Goal: Transaction & Acquisition: Book appointment/travel/reservation

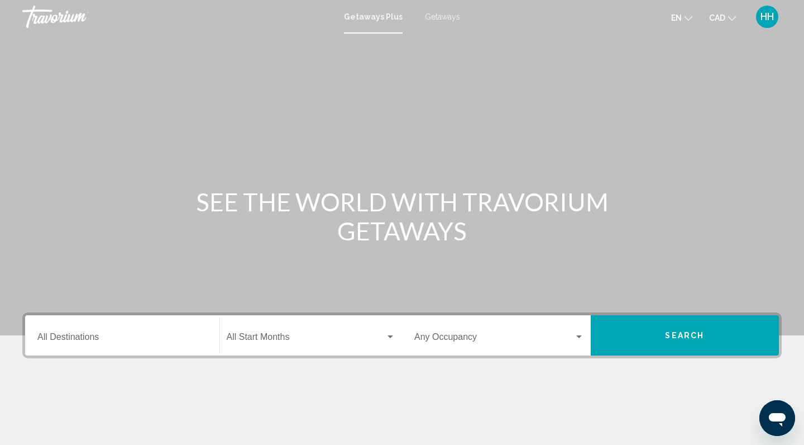
click at [432, 17] on span "Getaways" at bounding box center [442, 16] width 35 height 9
click at [49, 335] on input "Destination All Destinations" at bounding box center [122, 339] width 170 height 10
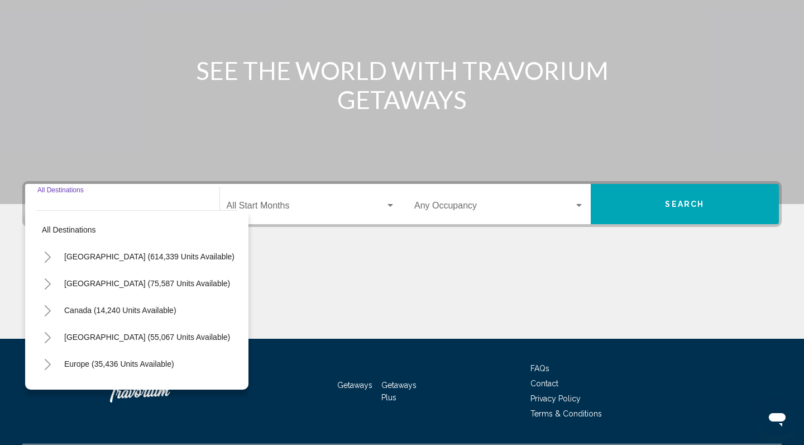
scroll to position [162, 0]
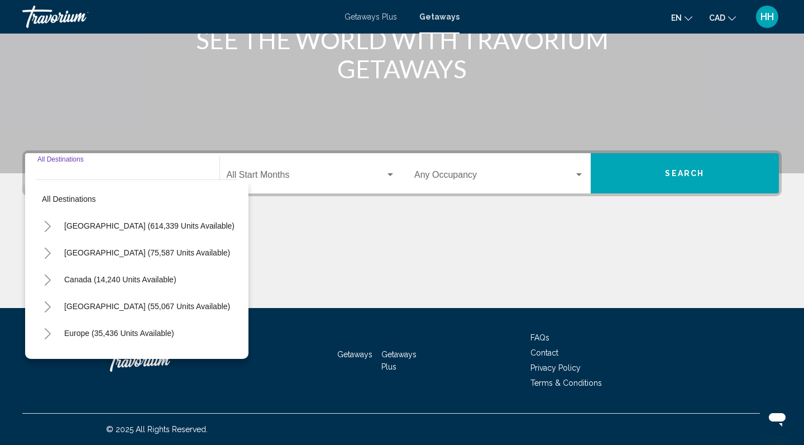
click at [50, 334] on icon "Toggle Europe (35,436 units available)" at bounding box center [48, 333] width 6 height 11
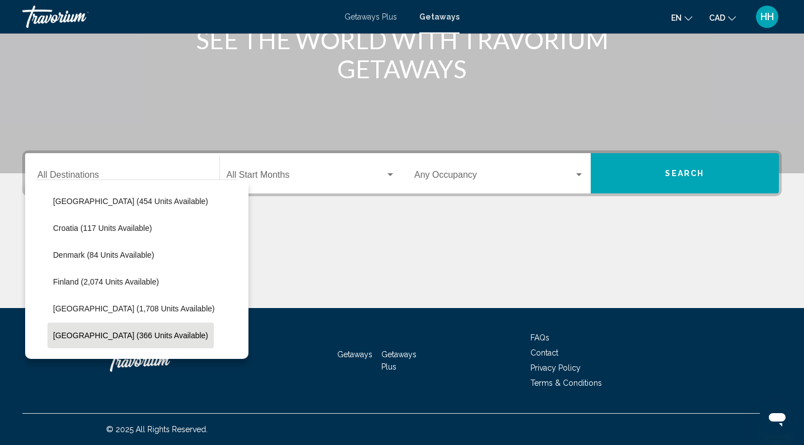
scroll to position [213, 0]
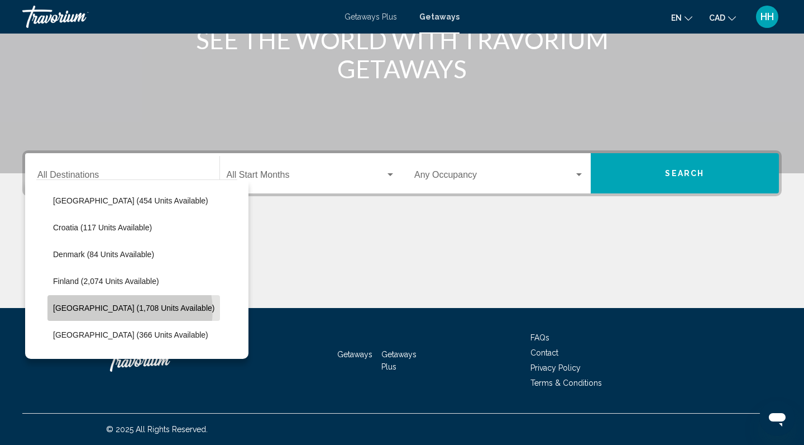
click at [130, 310] on span "France (1,708 units available)" at bounding box center [133, 307] width 161 height 9
type input "**********"
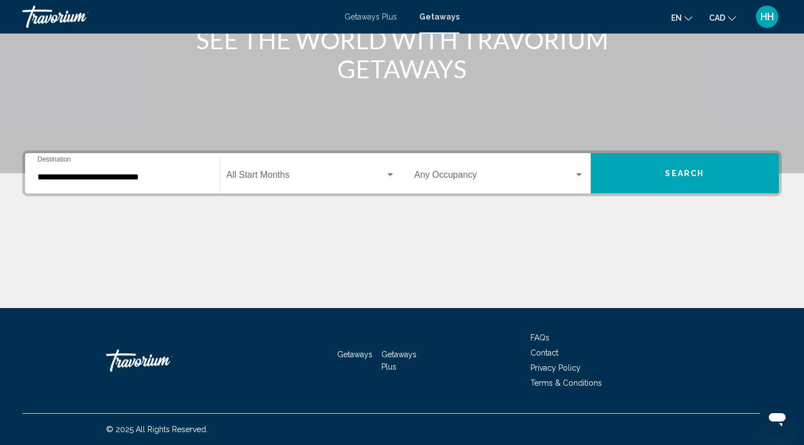
click at [276, 171] on div "Start Month All Start Months" at bounding box center [311, 173] width 169 height 35
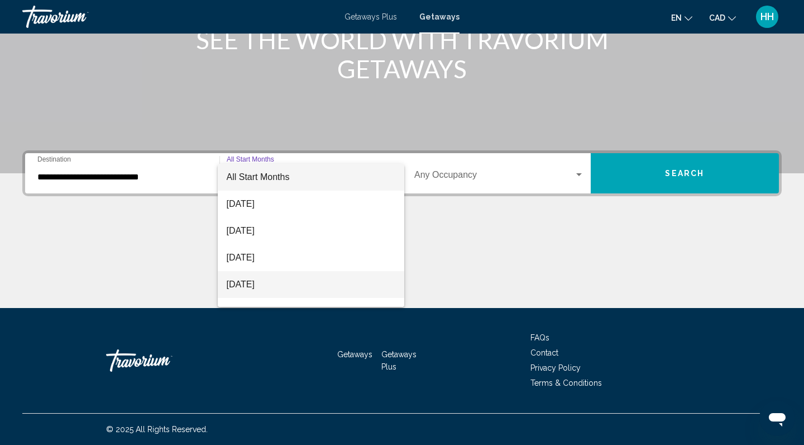
click at [268, 283] on span "November 2025" at bounding box center [311, 284] width 169 height 27
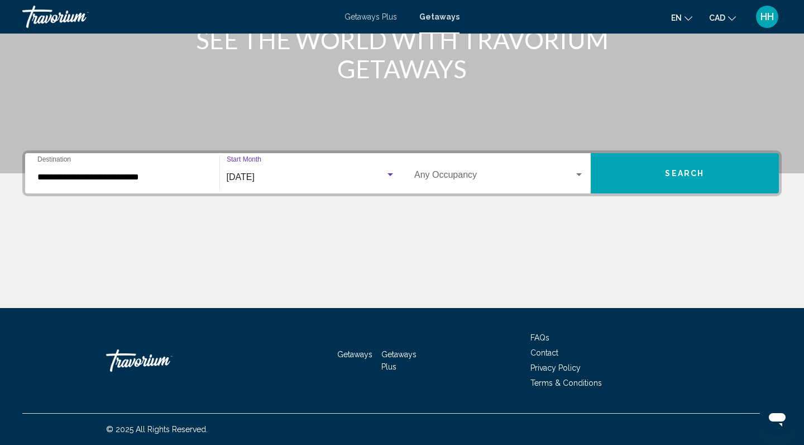
click at [662, 174] on button "Search" at bounding box center [685, 173] width 189 height 40
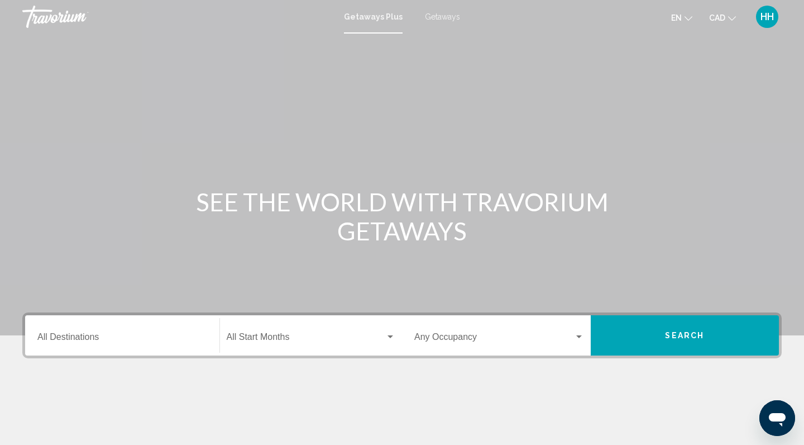
click at [431, 16] on span "Getaways" at bounding box center [442, 16] width 35 height 9
click at [92, 335] on input "Destination All Destinations" at bounding box center [122, 339] width 170 height 10
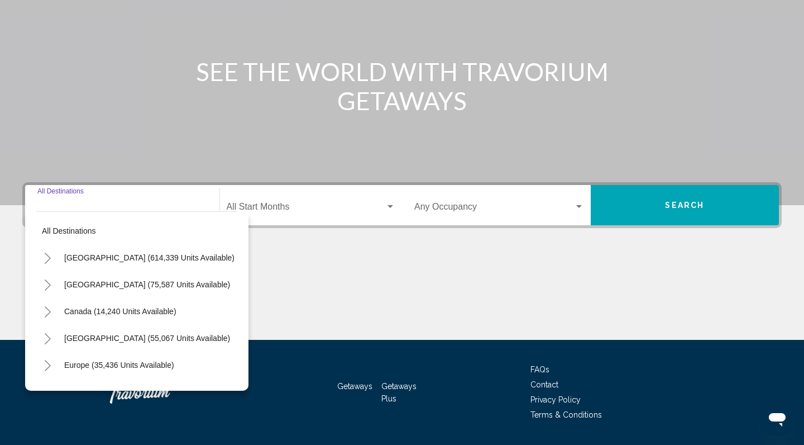
scroll to position [162, 0]
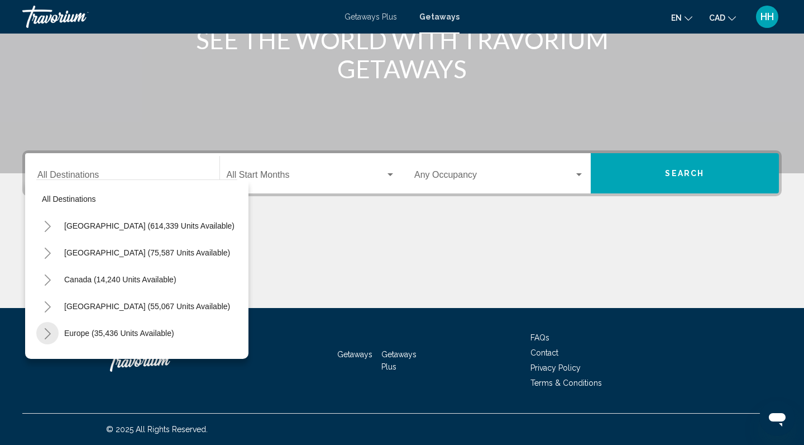
click at [47, 333] on icon "Toggle Europe (35,436 units available)" at bounding box center [48, 333] width 8 height 11
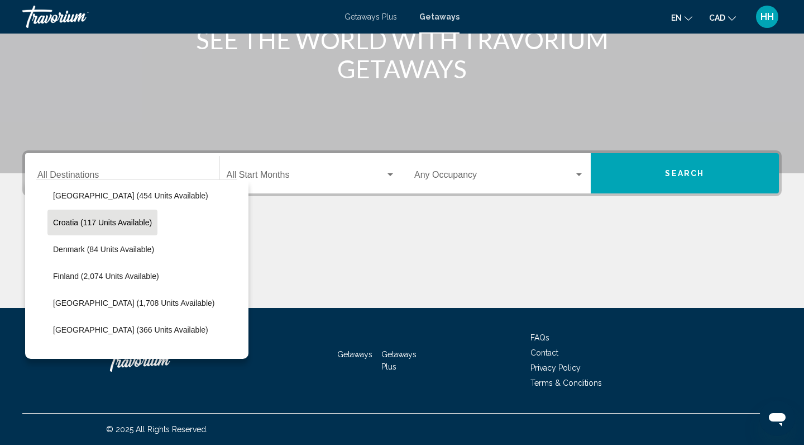
scroll to position [221, 0]
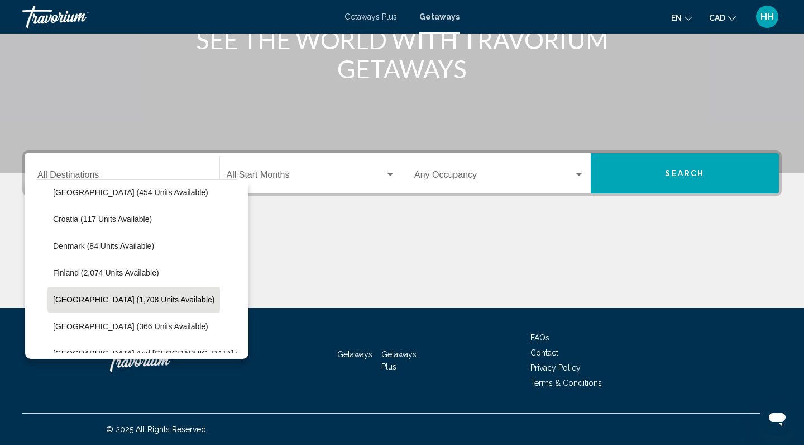
click at [79, 299] on span "France (1,708 units available)" at bounding box center [133, 299] width 161 height 9
type input "**********"
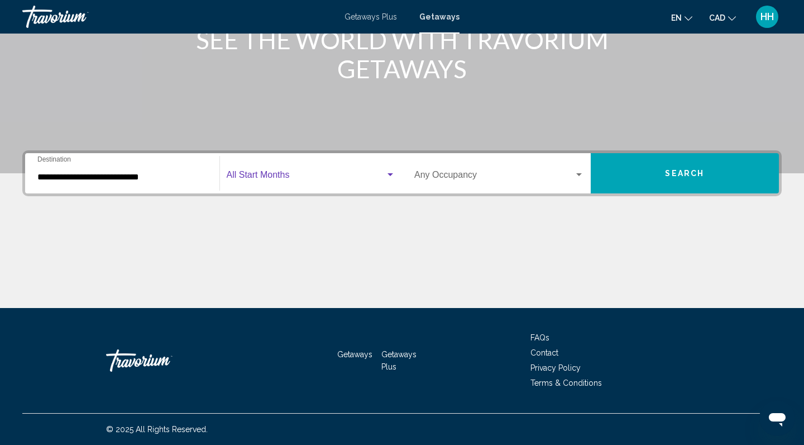
click at [317, 173] on span "Search widget" at bounding box center [306, 177] width 159 height 10
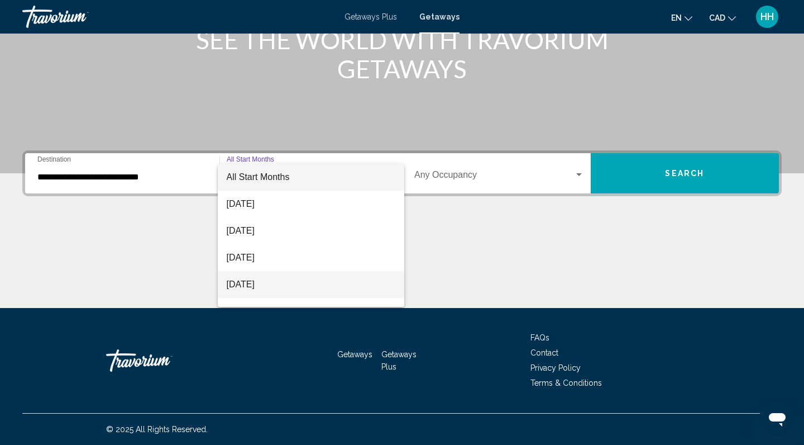
click at [283, 283] on span "November 2025" at bounding box center [311, 284] width 169 height 27
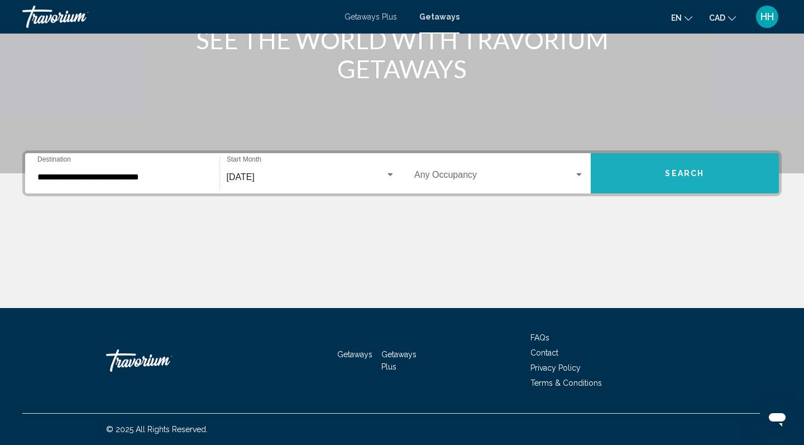
click at [688, 173] on span "Search" at bounding box center [684, 173] width 39 height 9
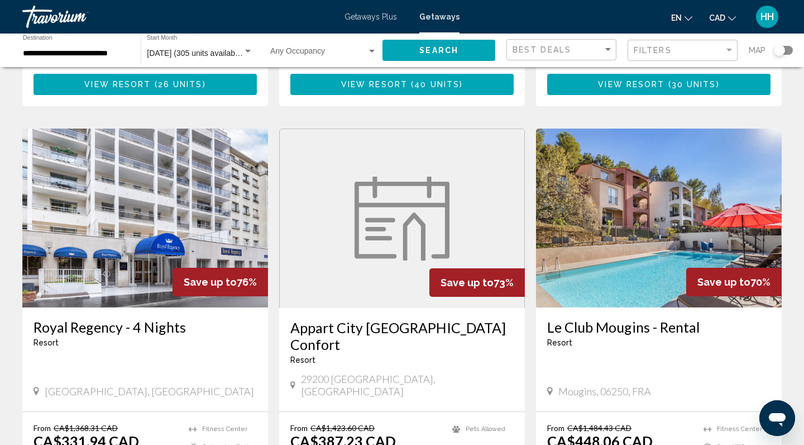
scroll to position [777, 0]
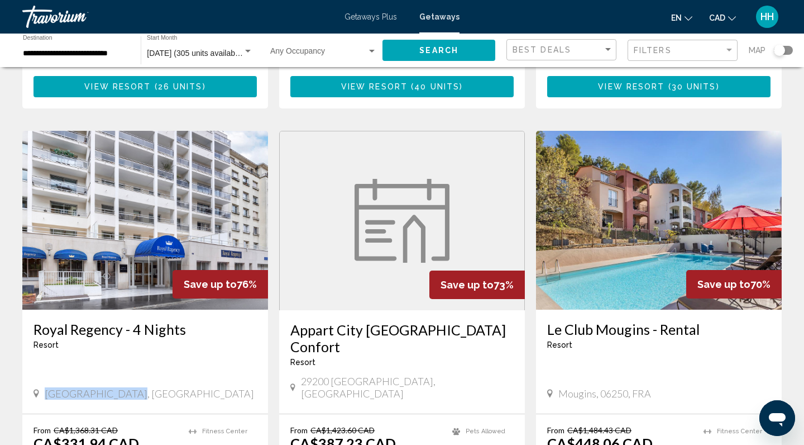
drag, startPoint x: 135, startPoint y: 323, endPoint x: 45, endPoint y: 329, distance: 89.6
click at [45, 387] on div "Vincennes, France" at bounding box center [145, 393] width 223 height 12
copy span "Vincennes, France"
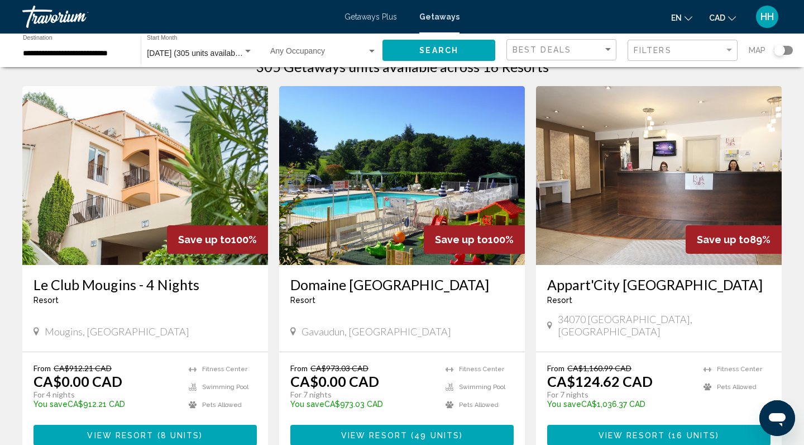
scroll to position [32, 0]
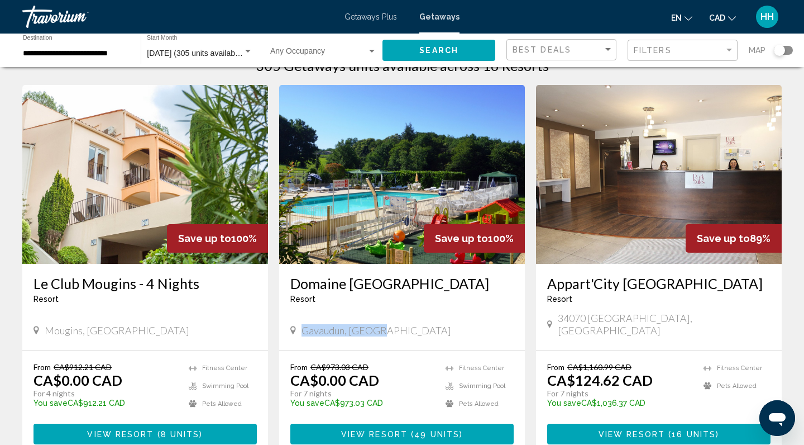
drag, startPoint x: 388, startPoint y: 305, endPoint x: 298, endPoint y: 310, distance: 90.1
click at [298, 324] on div "Gavaudun, France" at bounding box center [401, 330] width 223 height 12
copy div "Gavaudun, France"
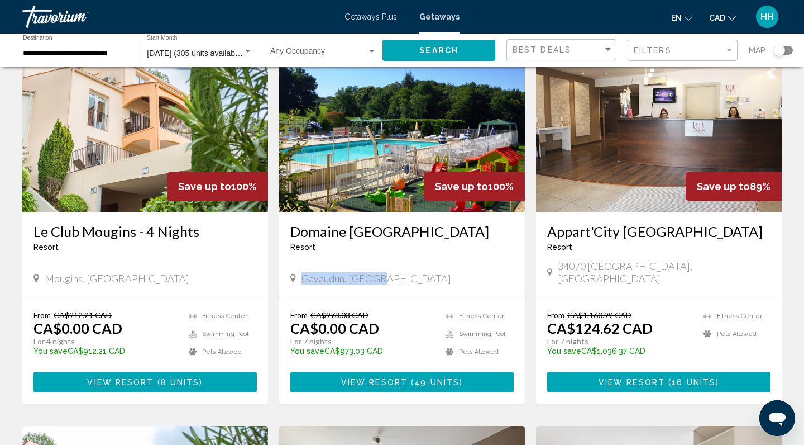
scroll to position [85, 0]
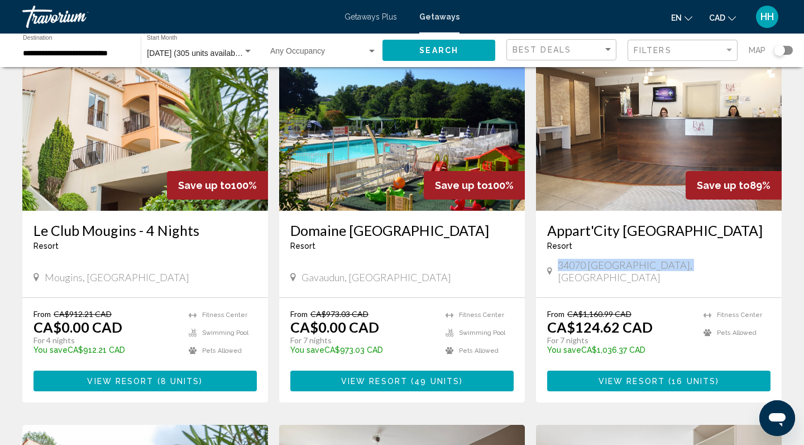
drag, startPoint x: 689, startPoint y: 254, endPoint x: 558, endPoint y: 257, distance: 130.7
click at [558, 259] on div "34070 Montpellier, France" at bounding box center [658, 271] width 223 height 25
copy span "34070 Montpellier, France"
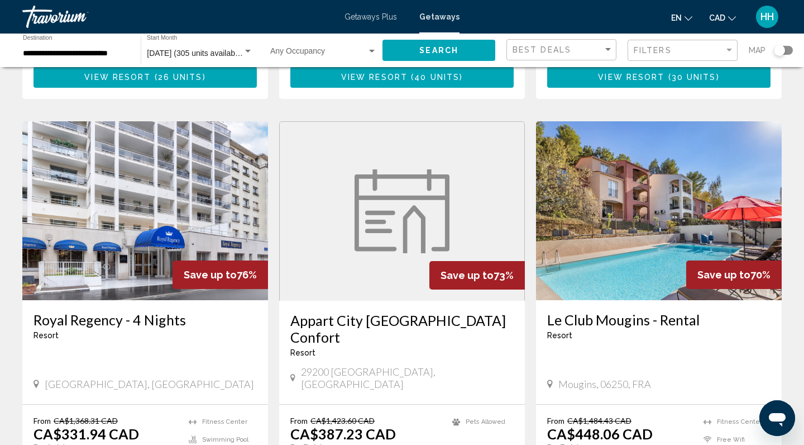
scroll to position [799, 0]
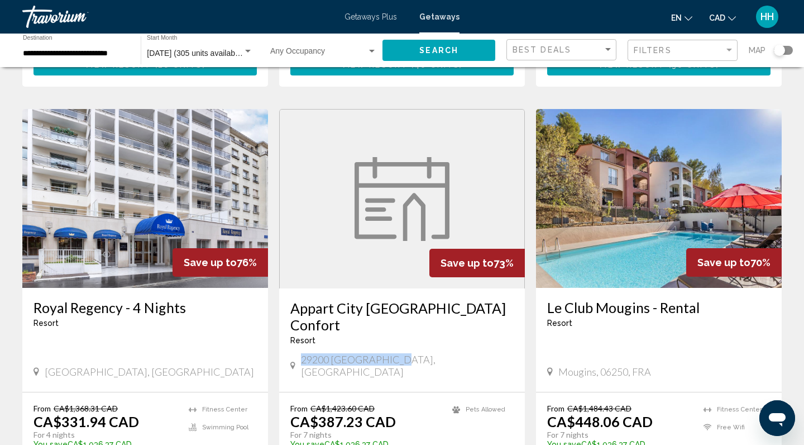
drag, startPoint x: 397, startPoint y: 302, endPoint x: 300, endPoint y: 300, distance: 97.2
click at [300, 353] on div "29200 Brest, France" at bounding box center [401, 365] width 223 height 25
copy span "29200 Brest, France"
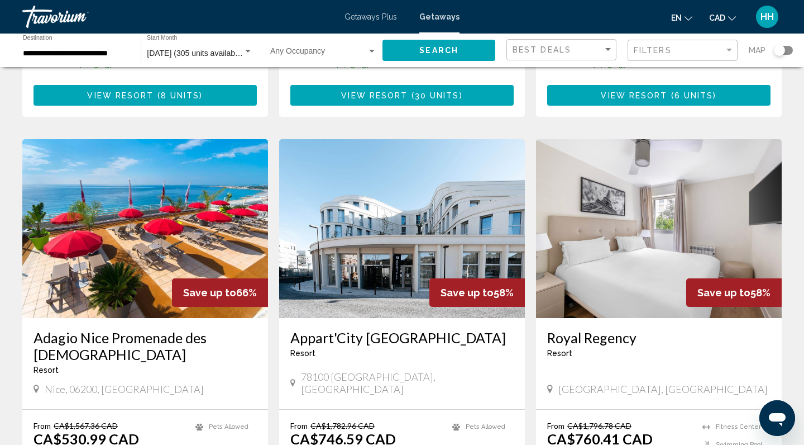
scroll to position [1177, 0]
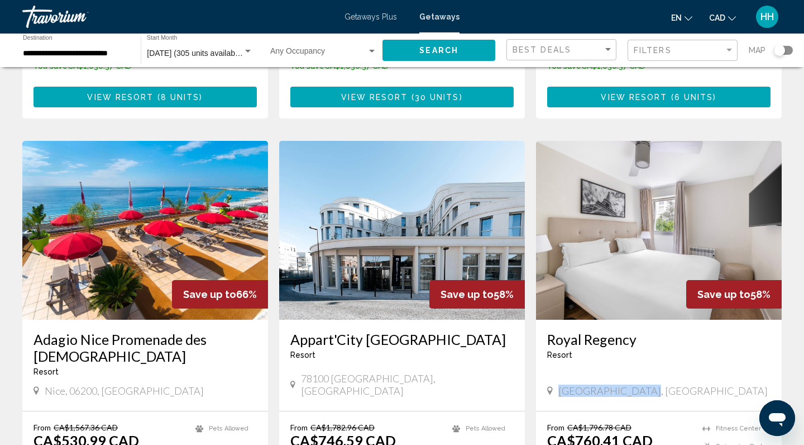
drag, startPoint x: 647, startPoint y: 300, endPoint x: 560, endPoint y: 305, distance: 87.8
click at [560, 384] on div "Vincennes, France" at bounding box center [658, 390] width 223 height 12
copy span "Vincennes, France"
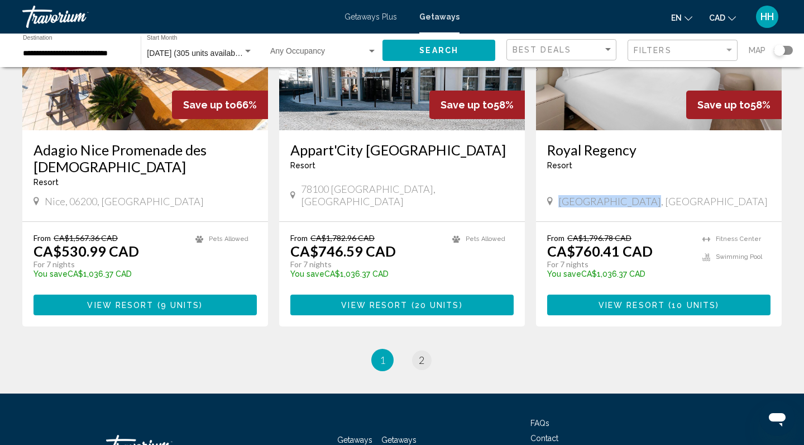
scroll to position [1366, 0]
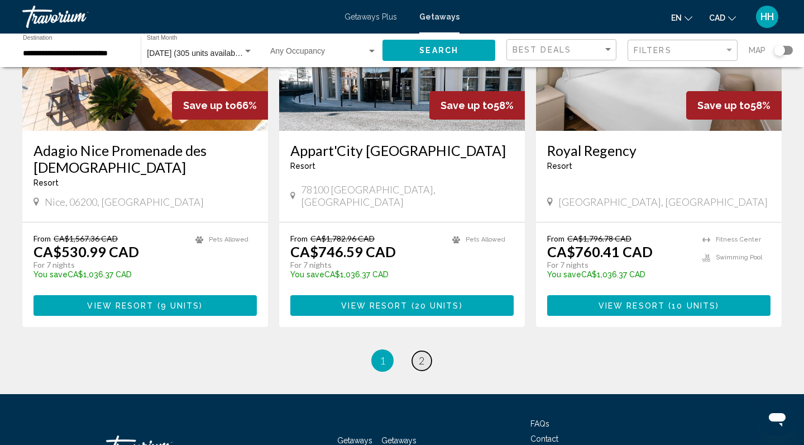
click at [421, 354] on span "2" at bounding box center [422, 360] width 6 height 12
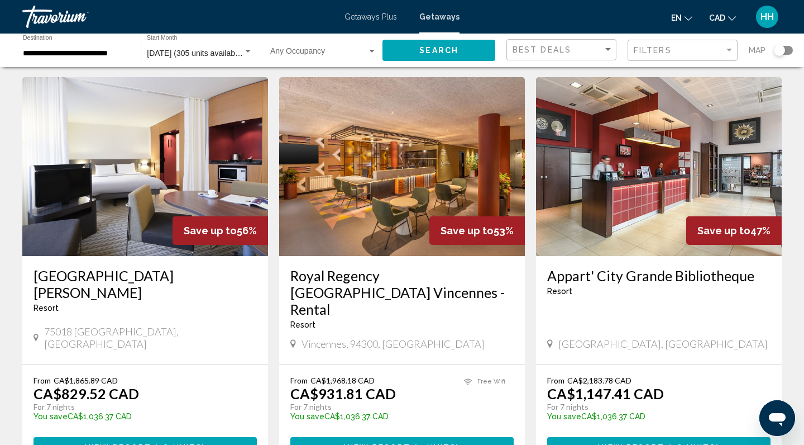
scroll to position [43, 0]
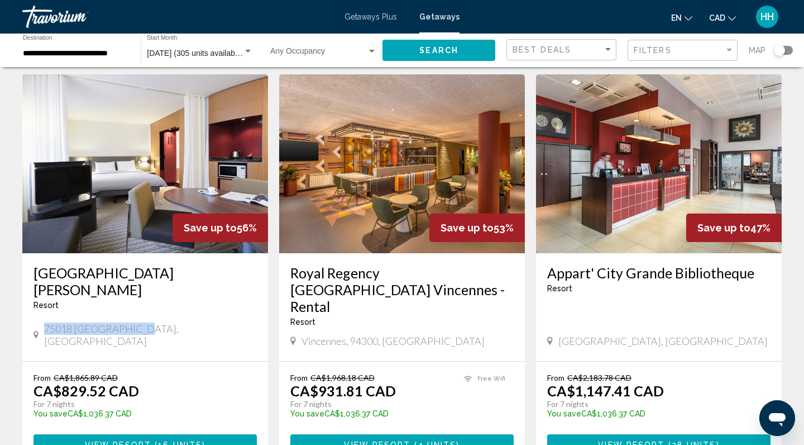
drag, startPoint x: 142, startPoint y: 312, endPoint x: 42, endPoint y: 313, distance: 99.4
click at [42, 322] on div "75018 Paris, France" at bounding box center [145, 334] width 223 height 25
copy span "75018 Paris, France"
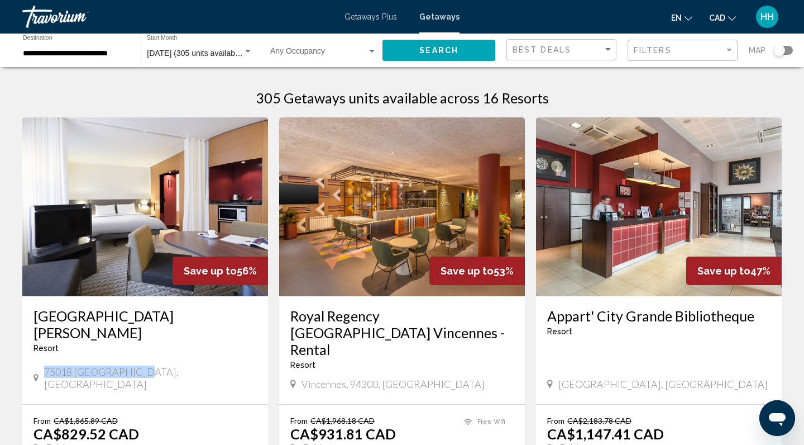
scroll to position [0, 0]
click at [377, 16] on span "Getaways Plus" at bounding box center [371, 16] width 52 height 9
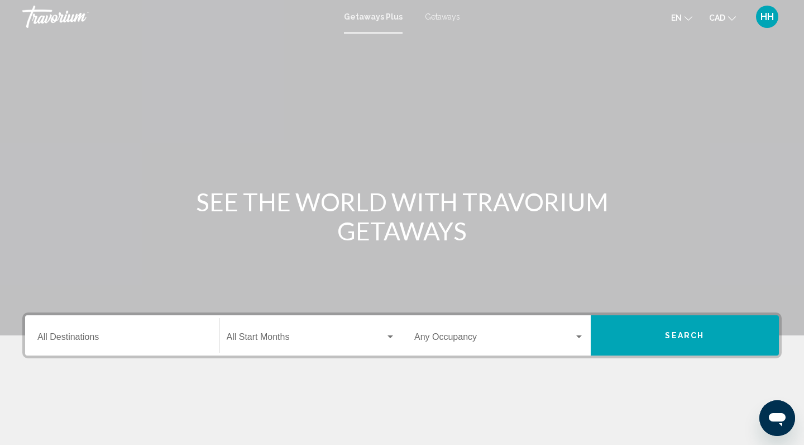
click at [101, 335] on input "Destination All Destinations" at bounding box center [122, 339] width 170 height 10
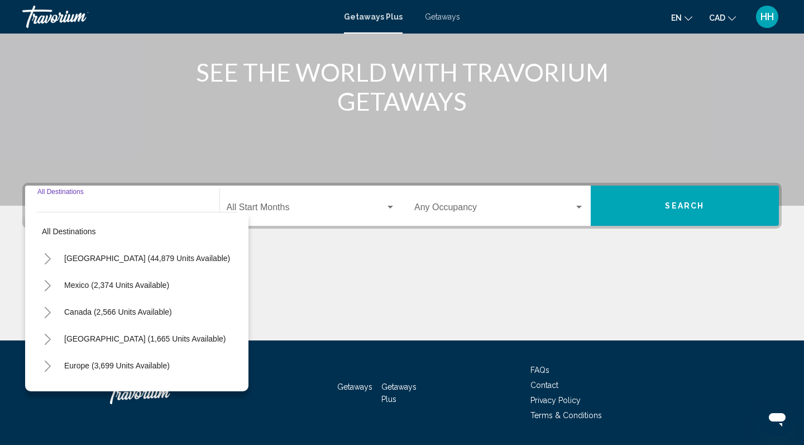
scroll to position [162, 0]
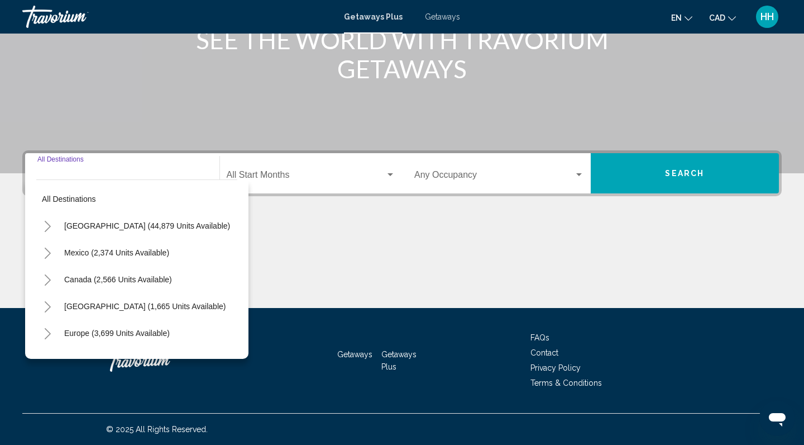
click at [47, 333] on icon "Toggle Europe (3,699 units available)" at bounding box center [48, 333] width 8 height 11
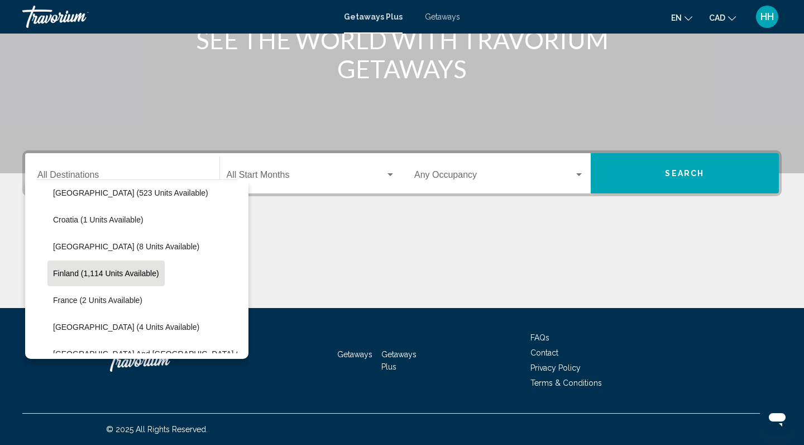
scroll to position [198, 1]
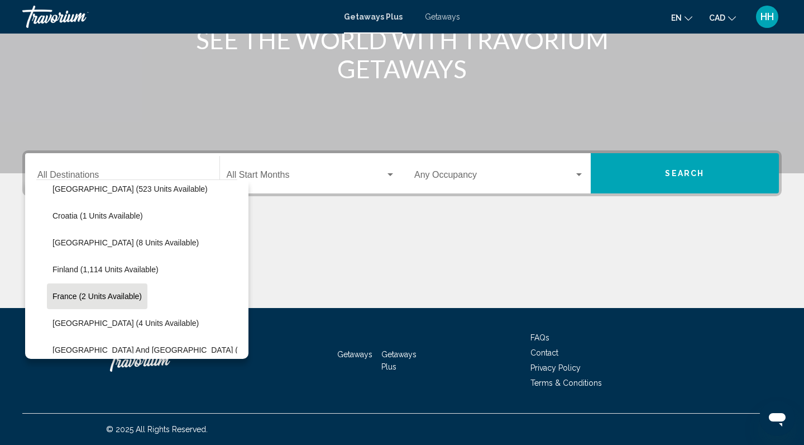
click at [108, 297] on span "France (2 units available)" at bounding box center [96, 296] width 89 height 9
type input "**********"
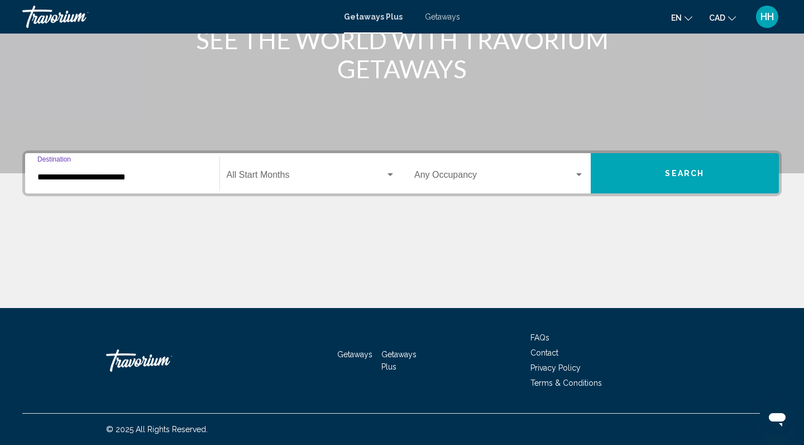
click at [297, 178] on span "Search widget" at bounding box center [306, 177] width 159 height 10
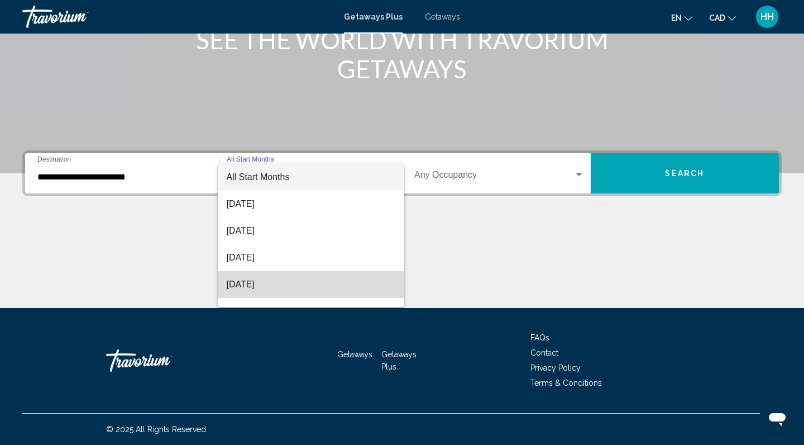
click at [266, 288] on span "November 2025" at bounding box center [311, 284] width 169 height 27
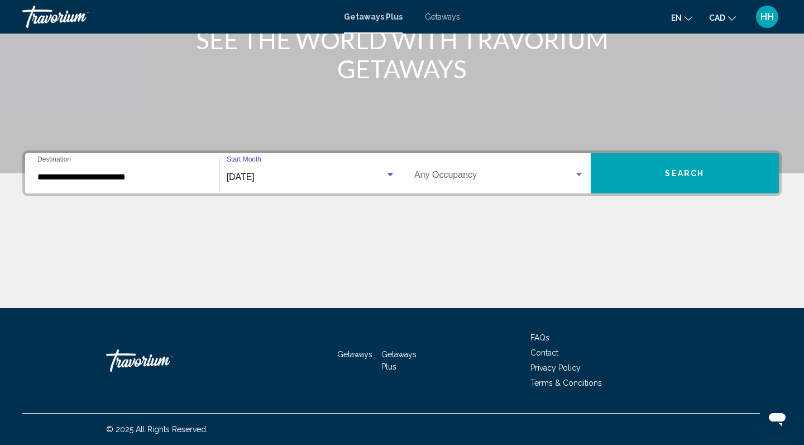
click at [663, 171] on button "Search" at bounding box center [685, 173] width 189 height 40
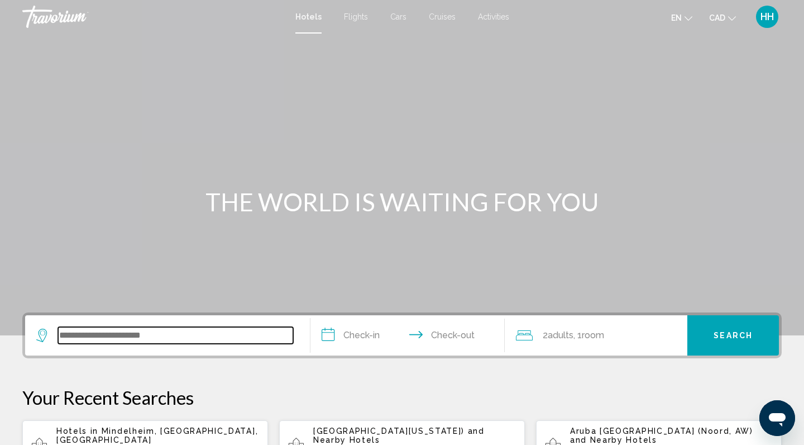
click at [69, 332] on input "Search widget" at bounding box center [175, 335] width 235 height 17
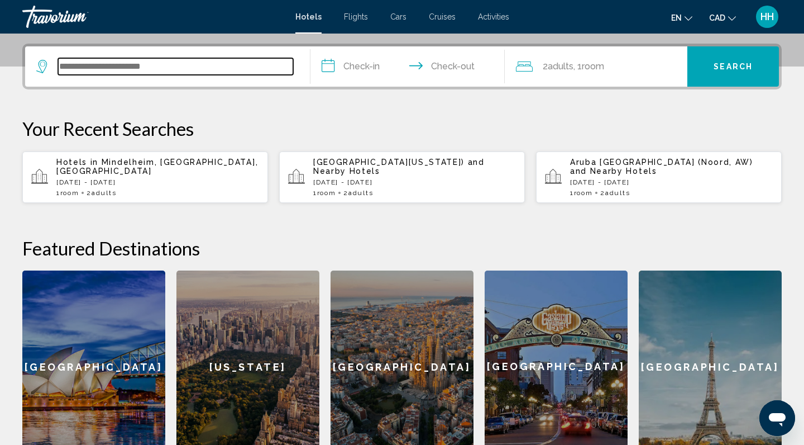
scroll to position [276, 0]
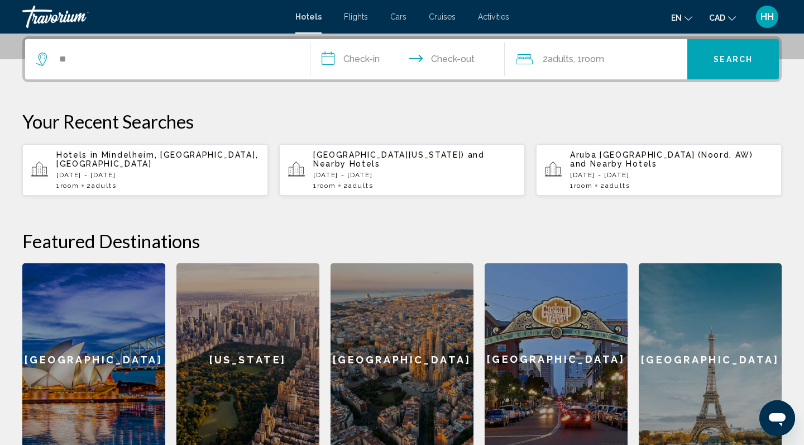
click at [634, 12] on div "en English Español Français Italiano Português русский CAD USD ($) MXN (Mex$) C…" at bounding box center [652, 16] width 262 height 23
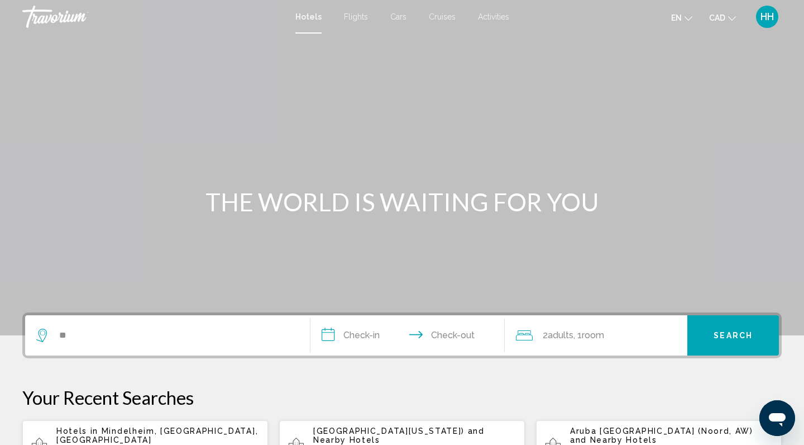
scroll to position [0, 0]
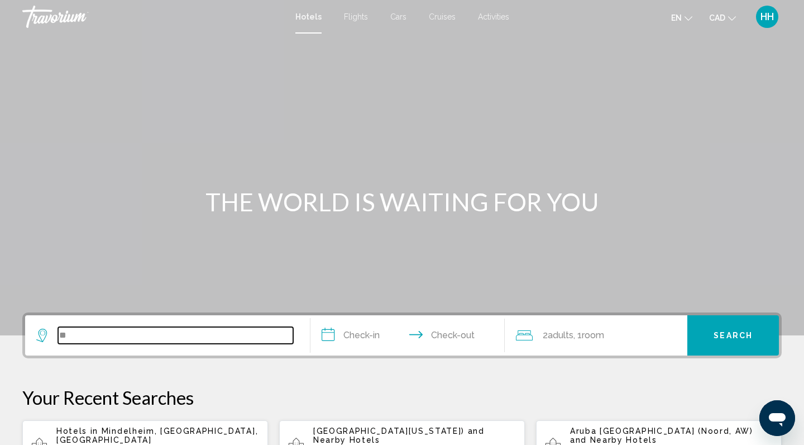
drag, startPoint x: 73, startPoint y: 336, endPoint x: 50, endPoint y: 335, distance: 22.9
click at [50, 335] on div "**" at bounding box center [164, 335] width 257 height 17
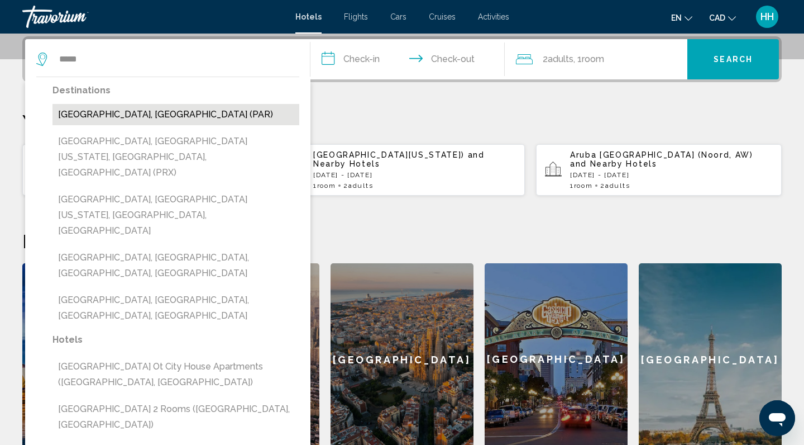
click at [115, 116] on button "[GEOGRAPHIC_DATA], [GEOGRAPHIC_DATA] (PAR)" at bounding box center [175, 114] width 247 height 21
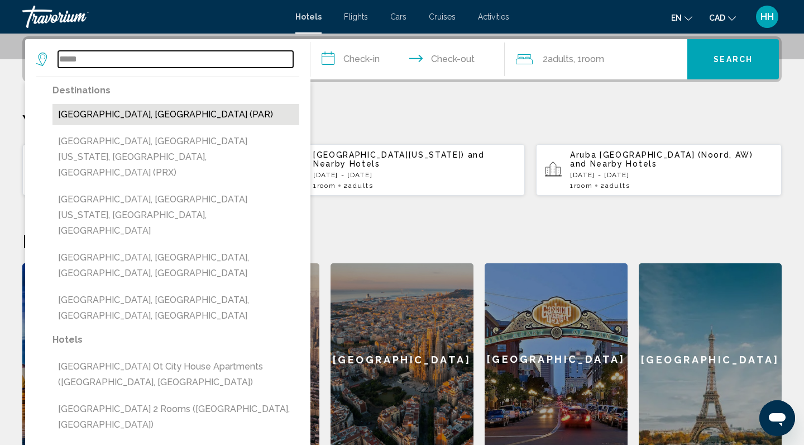
type input "**********"
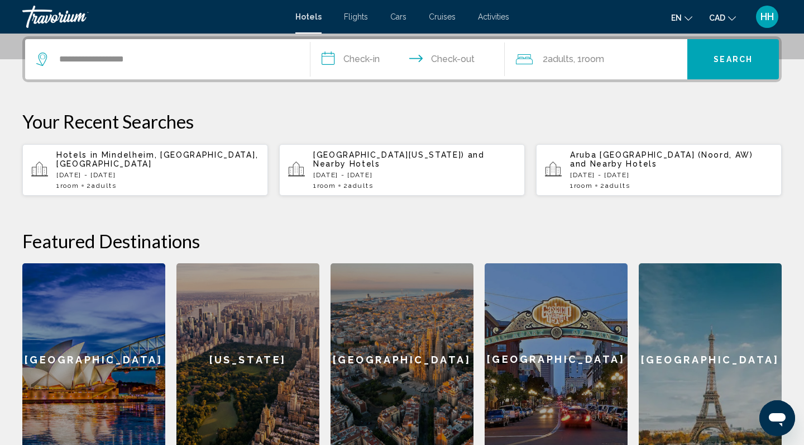
click at [365, 61] on input "**********" at bounding box center [410, 61] width 199 height 44
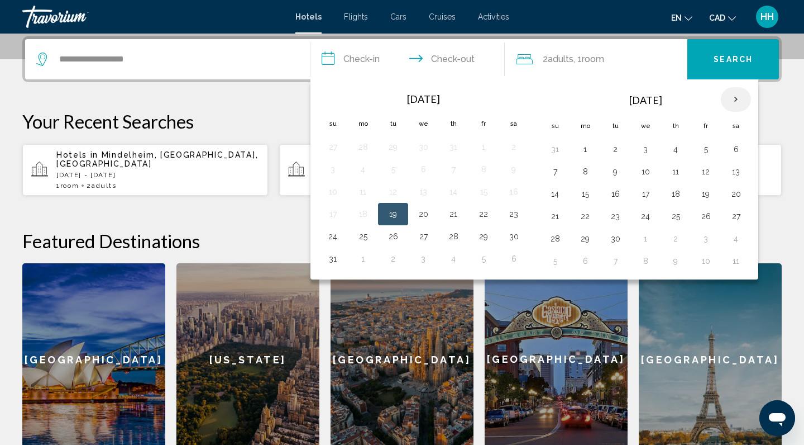
click at [737, 98] on th "Next month" at bounding box center [736, 99] width 30 height 25
click at [701, 242] on button "28" at bounding box center [706, 239] width 18 height 16
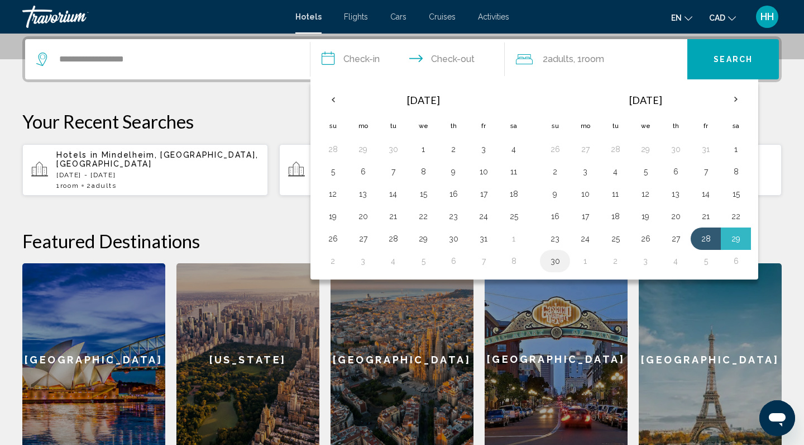
click at [558, 264] on button "30" at bounding box center [555, 261] width 18 height 16
type input "**********"
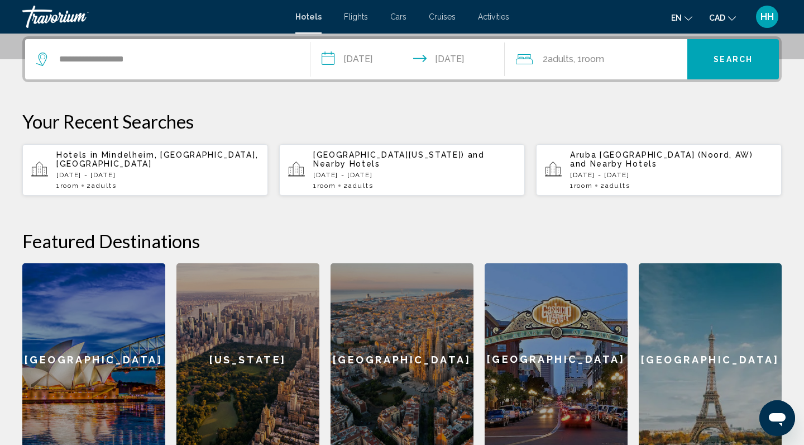
click at [743, 61] on span "Search" at bounding box center [733, 59] width 39 height 9
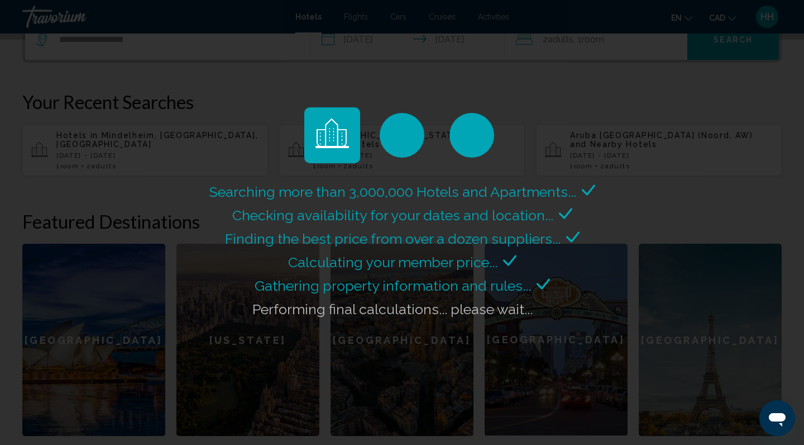
scroll to position [295, 0]
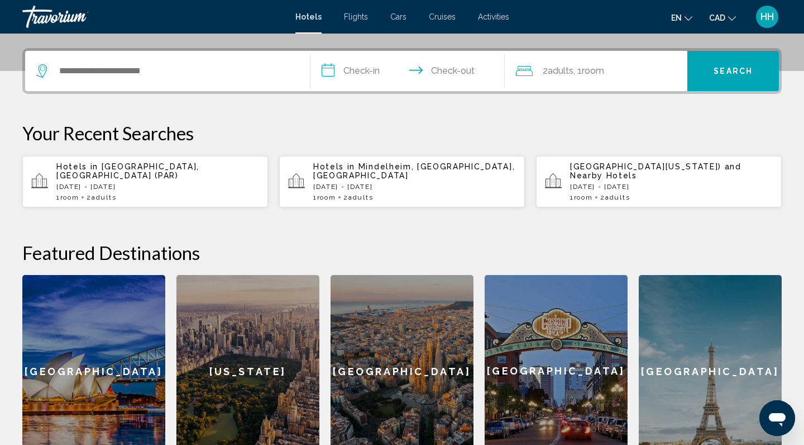
scroll to position [287, 0]
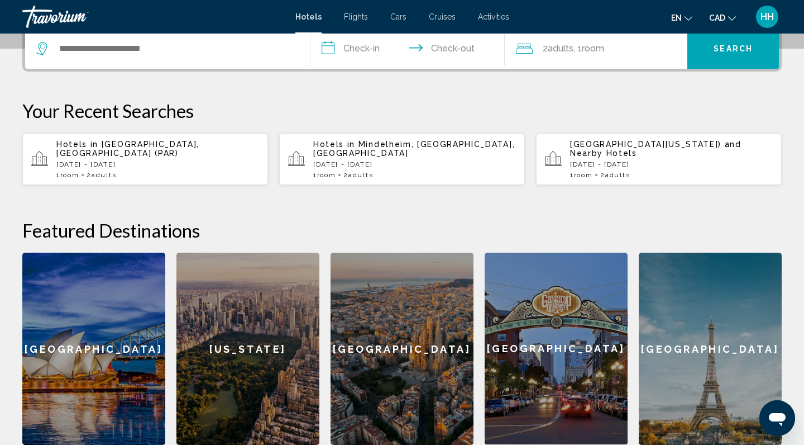
click at [184, 178] on div "1 Room rooms 2 Adult Adults" at bounding box center [157, 175] width 203 height 8
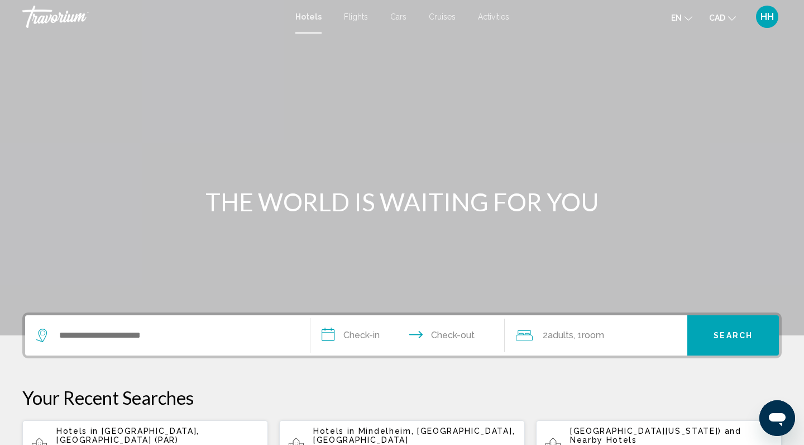
click at [397, 17] on span "Cars" at bounding box center [398, 16] width 16 height 9
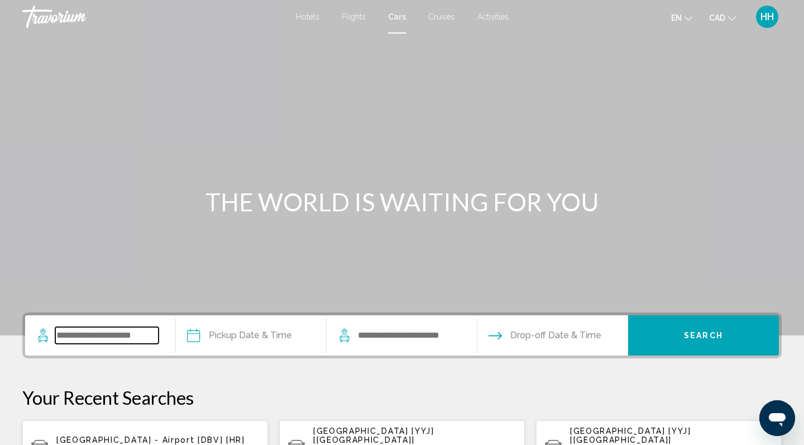
click at [70, 336] on input "Search widget" at bounding box center [106, 335] width 103 height 17
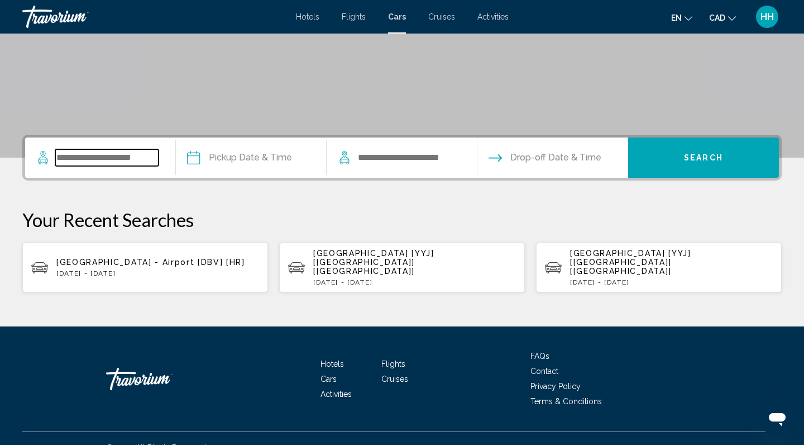
scroll to position [180, 0]
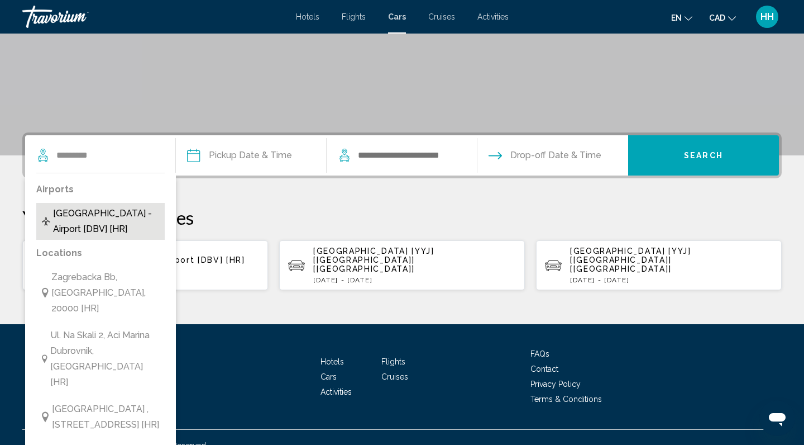
click at [96, 222] on span "[GEOGRAPHIC_DATA] - Airport [DBV] [HR]" at bounding box center [106, 221] width 106 height 31
type input "**********"
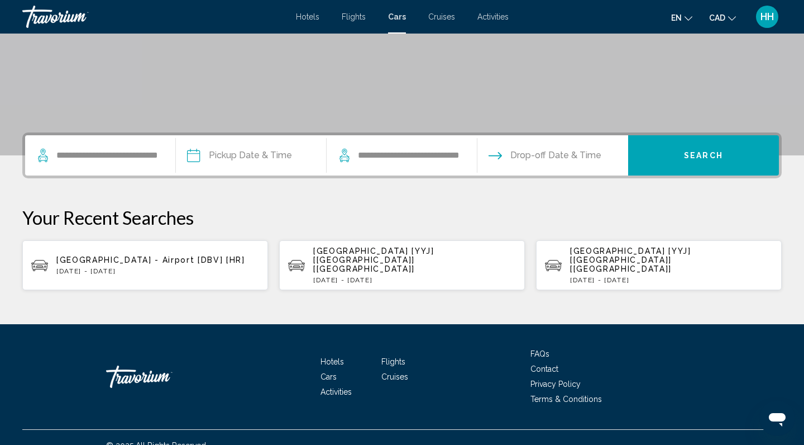
click at [256, 155] on input "Pickup date" at bounding box center [250, 157] width 155 height 44
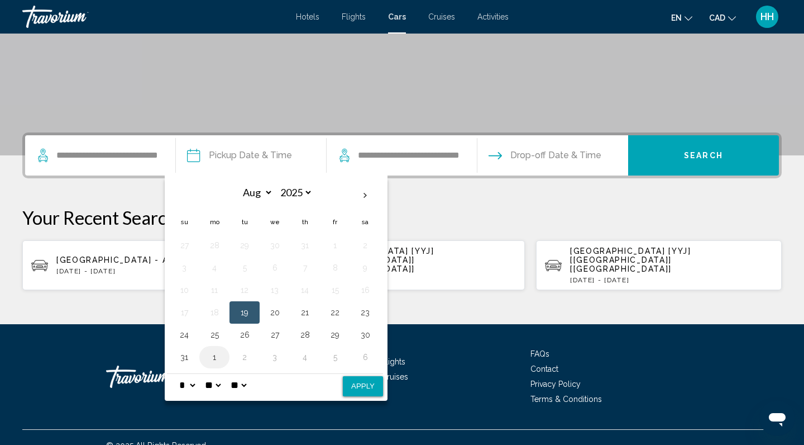
click at [223, 356] on button "1" at bounding box center [215, 357] width 18 height 16
select select "*"
click at [314, 249] on button "4" at bounding box center [305, 245] width 18 height 16
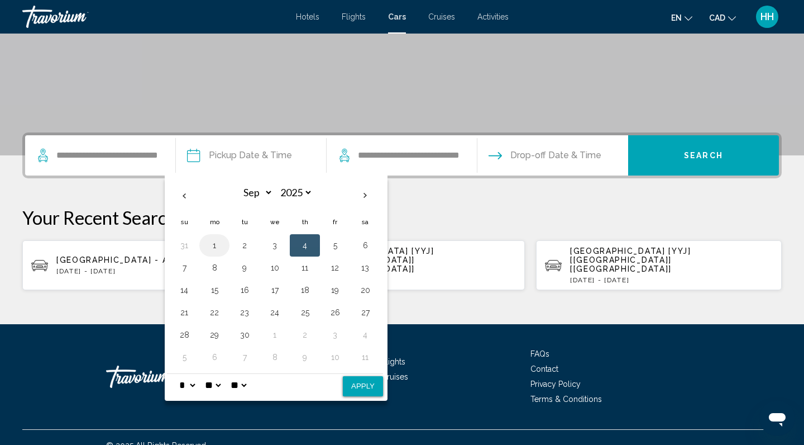
click at [219, 246] on button "1" at bounding box center [215, 245] width 18 height 16
click at [378, 383] on button "Apply" at bounding box center [363, 386] width 40 height 20
type input "**********"
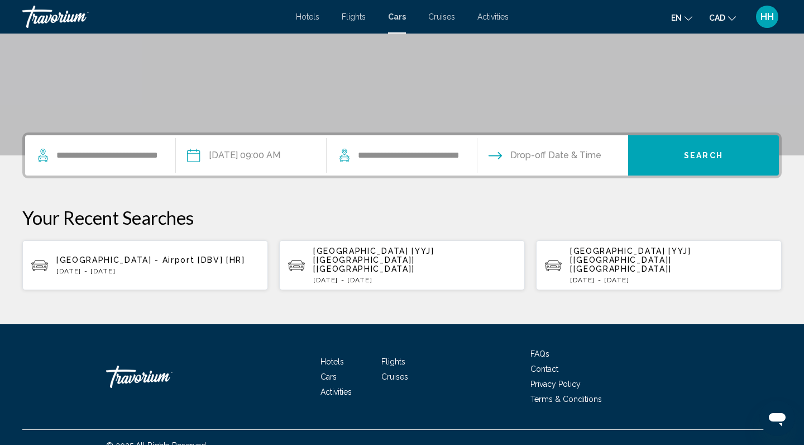
click at [596, 155] on input "Drop-off date" at bounding box center [552, 157] width 155 height 44
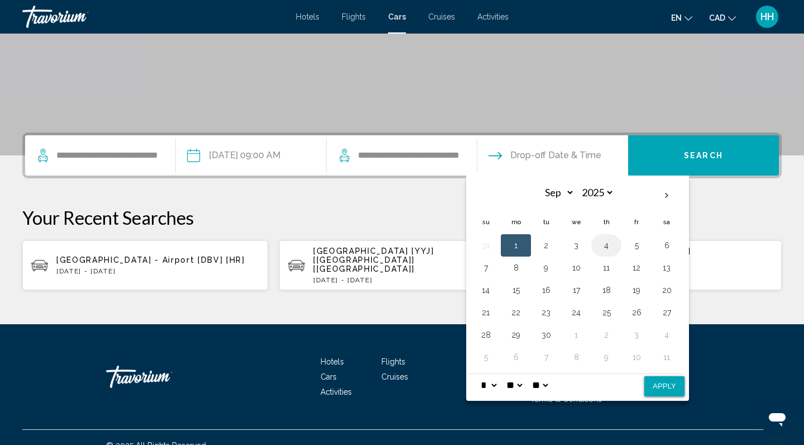
click at [615, 247] on button "4" at bounding box center [607, 245] width 18 height 16
click at [674, 383] on button "Apply" at bounding box center [664, 386] width 40 height 20
type input "**********"
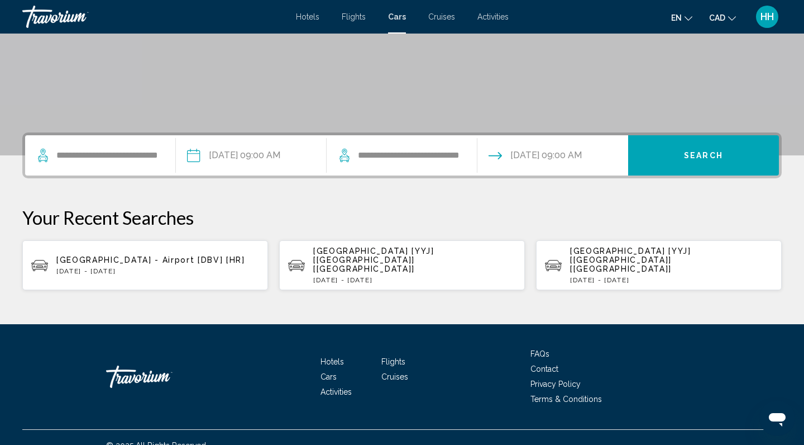
click at [704, 157] on span "Search" at bounding box center [703, 155] width 39 height 9
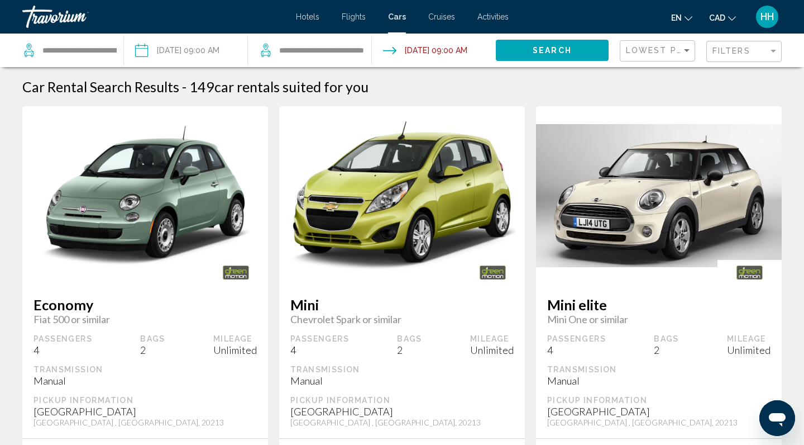
click at [352, 17] on span "Flights" at bounding box center [354, 16] width 24 height 9
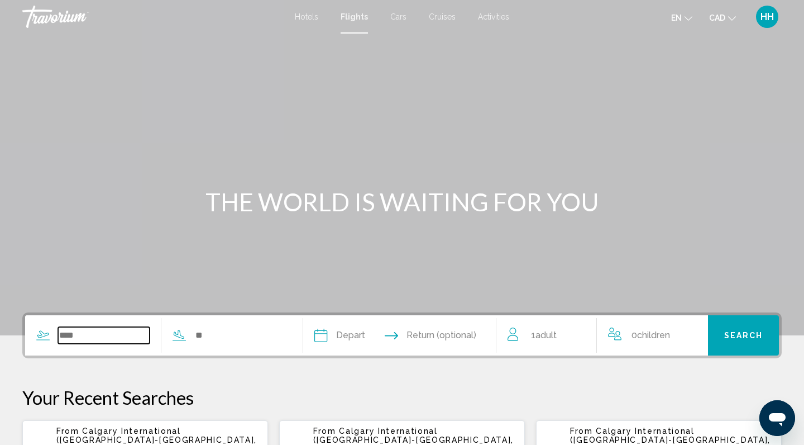
click at [68, 337] on input "Search widget" at bounding box center [104, 335] width 92 height 17
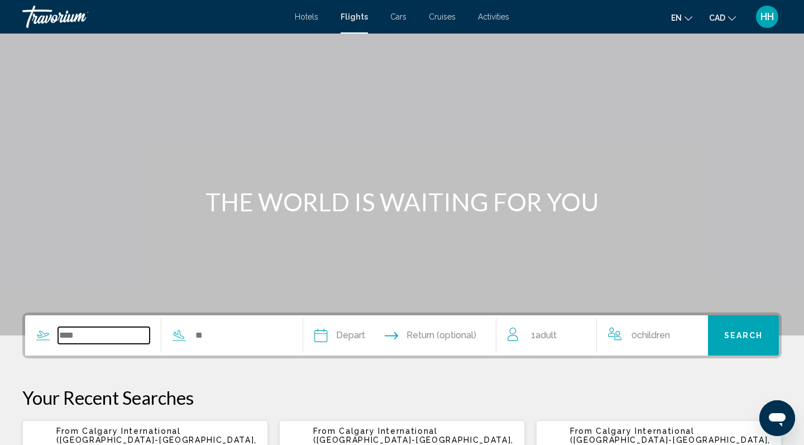
scroll to position [208, 0]
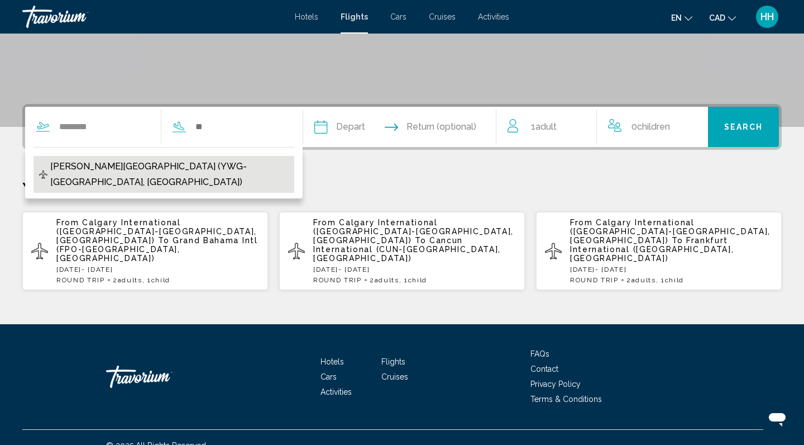
click at [203, 165] on span "[PERSON_NAME][GEOGRAPHIC_DATA] (YWG-[GEOGRAPHIC_DATA], [GEOGRAPHIC_DATA])" at bounding box center [169, 174] width 238 height 31
type input "**********"
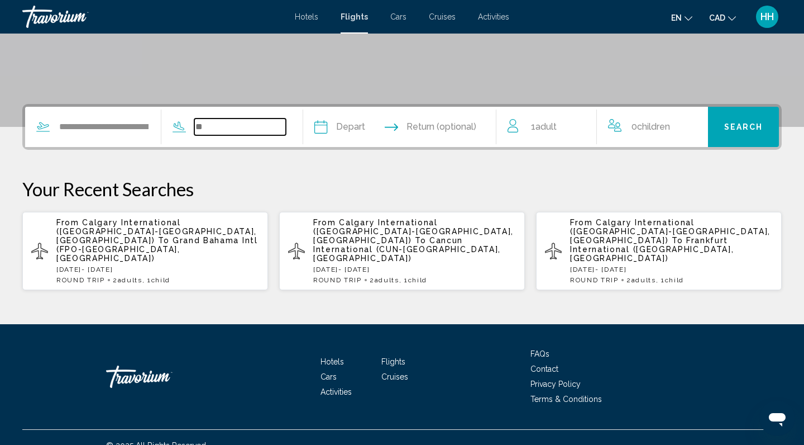
click at [227, 125] on input "Search widget" at bounding box center [240, 126] width 92 height 17
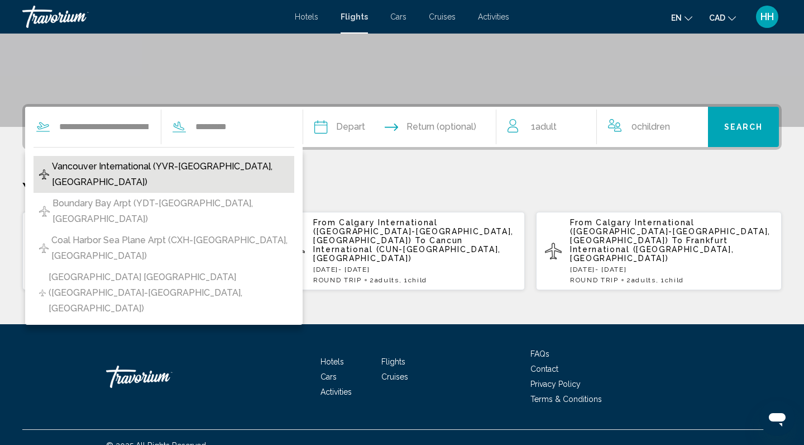
click at [168, 166] on span "Vancouver International (YVR-[GEOGRAPHIC_DATA], [GEOGRAPHIC_DATA])" at bounding box center [170, 174] width 237 height 31
type input "**********"
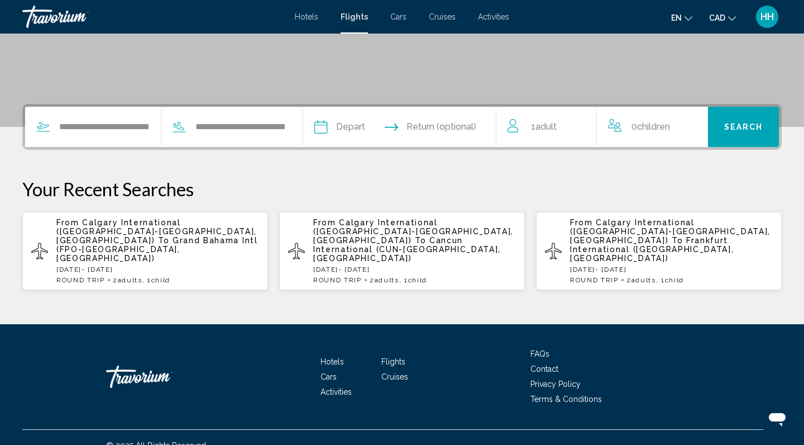
click at [400, 126] on input "Depart date" at bounding box center [360, 129] width 96 height 44
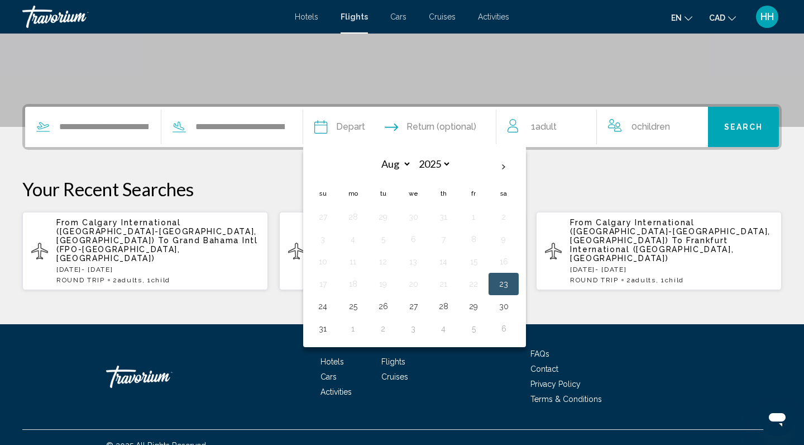
click at [513, 285] on button "23" at bounding box center [504, 284] width 18 height 16
type input "**********"
select select "*"
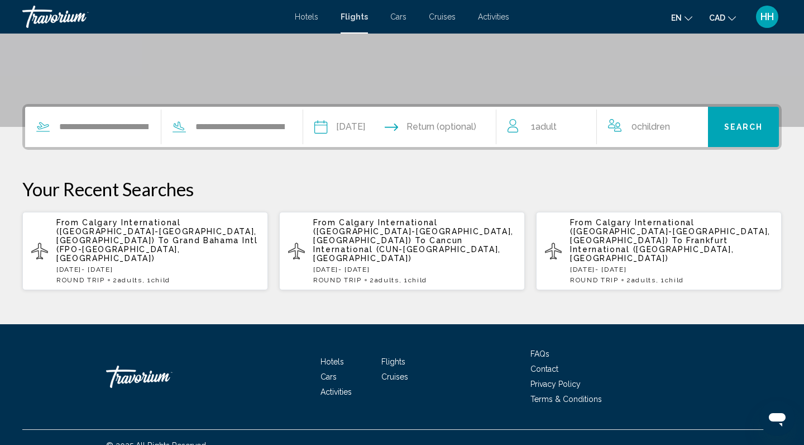
click at [466, 122] on input "Return date" at bounding box center [453, 129] width 96 height 44
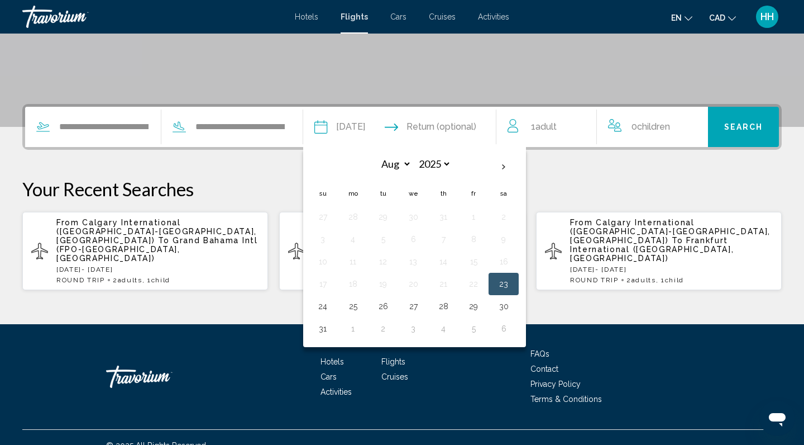
click at [654, 176] on div "**********" at bounding box center [402, 197] width 804 height 187
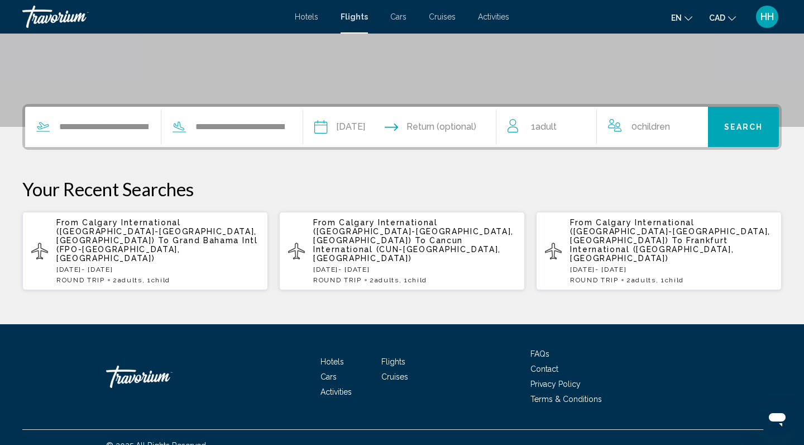
click at [743, 130] on span "Search" at bounding box center [743, 127] width 39 height 9
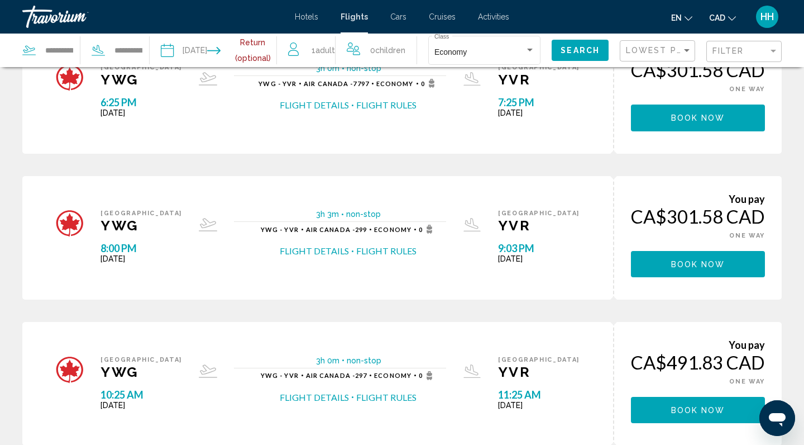
scroll to position [217, 0]
